Goal: Navigation & Orientation: Find specific page/section

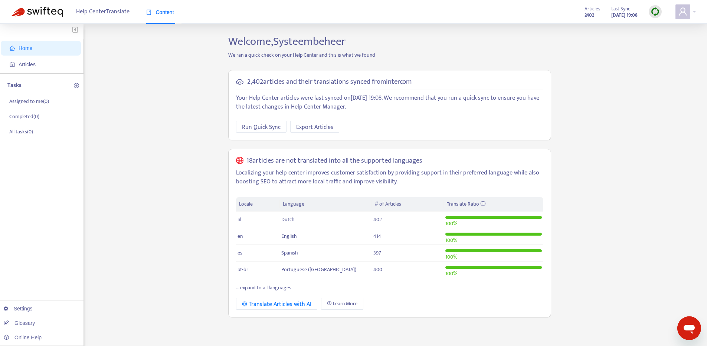
click at [176, 128] on div "Home Articles Tasks Assigned to me ( 0 ) Completed ( 0 ) All tasks ( 0 ) Settin…" at bounding box center [353, 252] width 684 height 434
click at [269, 128] on span "Run Quick Sync" at bounding box center [261, 127] width 39 height 9
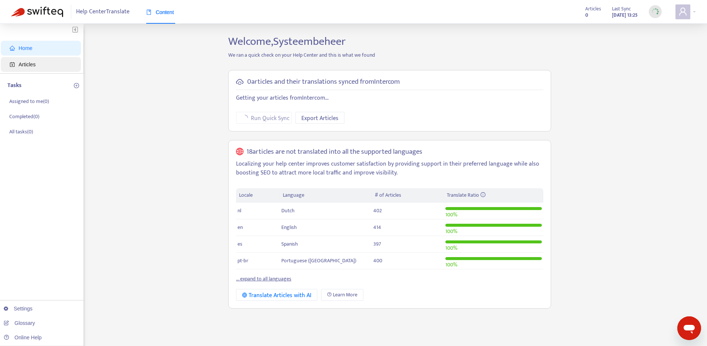
click at [30, 66] on span "Articles" at bounding box center [27, 65] width 17 height 6
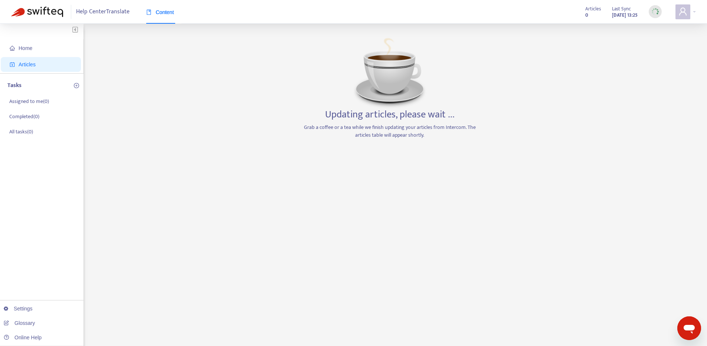
drag, startPoint x: 30, startPoint y: 50, endPoint x: 30, endPoint y: 56, distance: 5.6
click at [30, 53] on span "Home" at bounding box center [42, 48] width 65 height 15
